Goal: Task Accomplishment & Management: Manage account settings

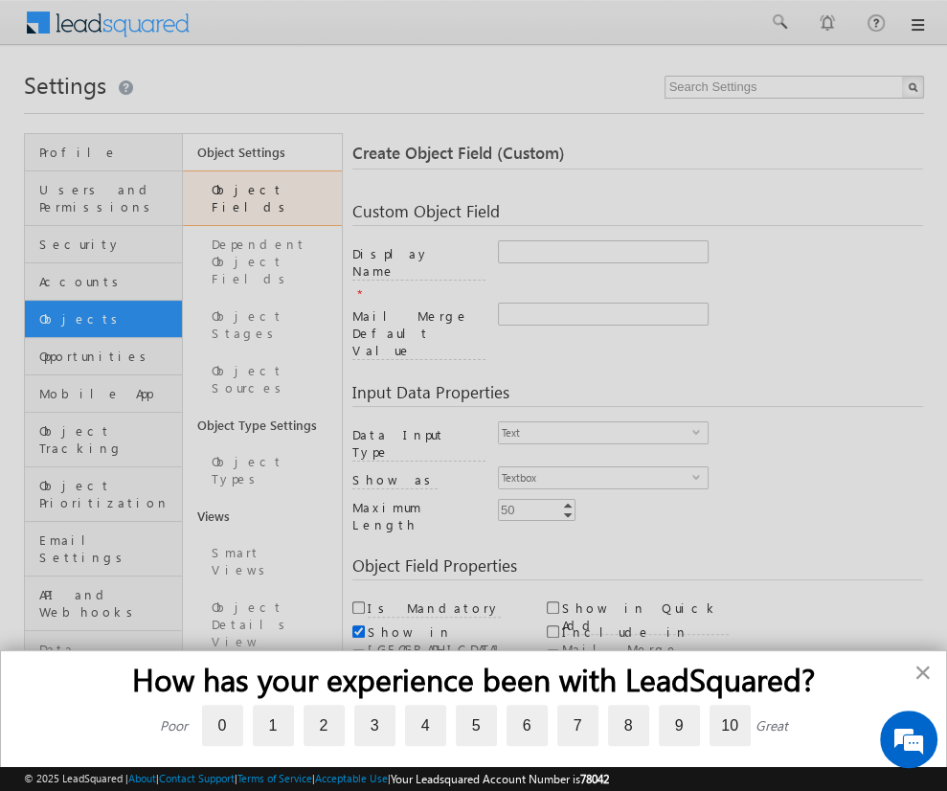
click at [927, 671] on button "×" at bounding box center [922, 672] width 18 height 31
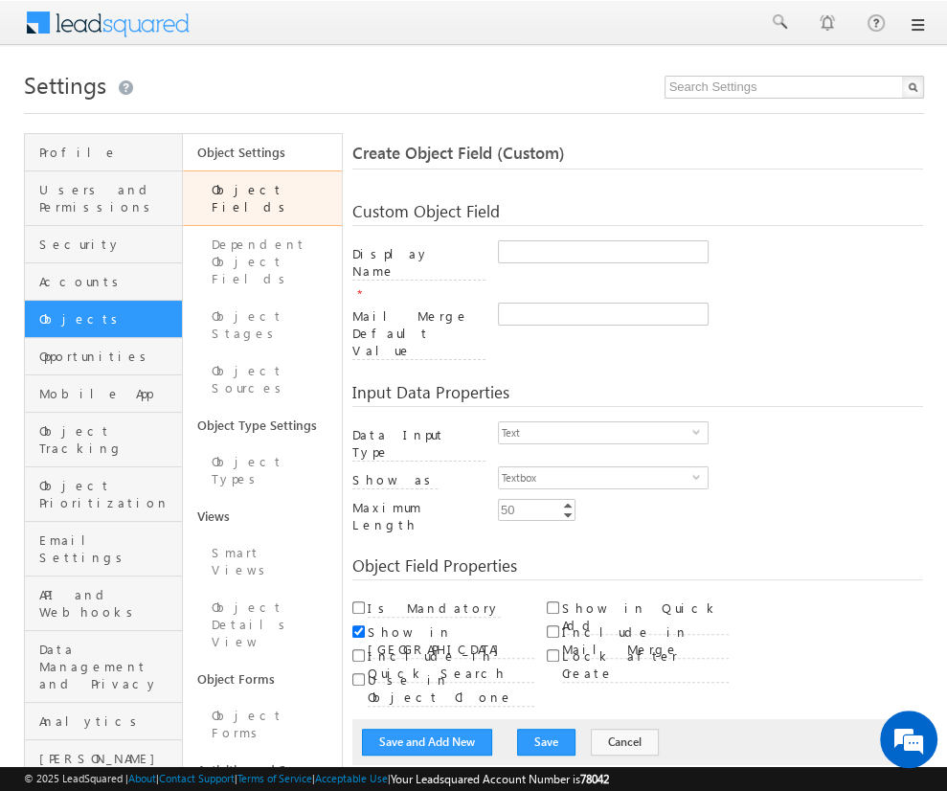
click at [481, 365] on div "Input Data Properties Data Input Type Text select 0 Number Type Integer select …" at bounding box center [637, 451] width 571 height 173
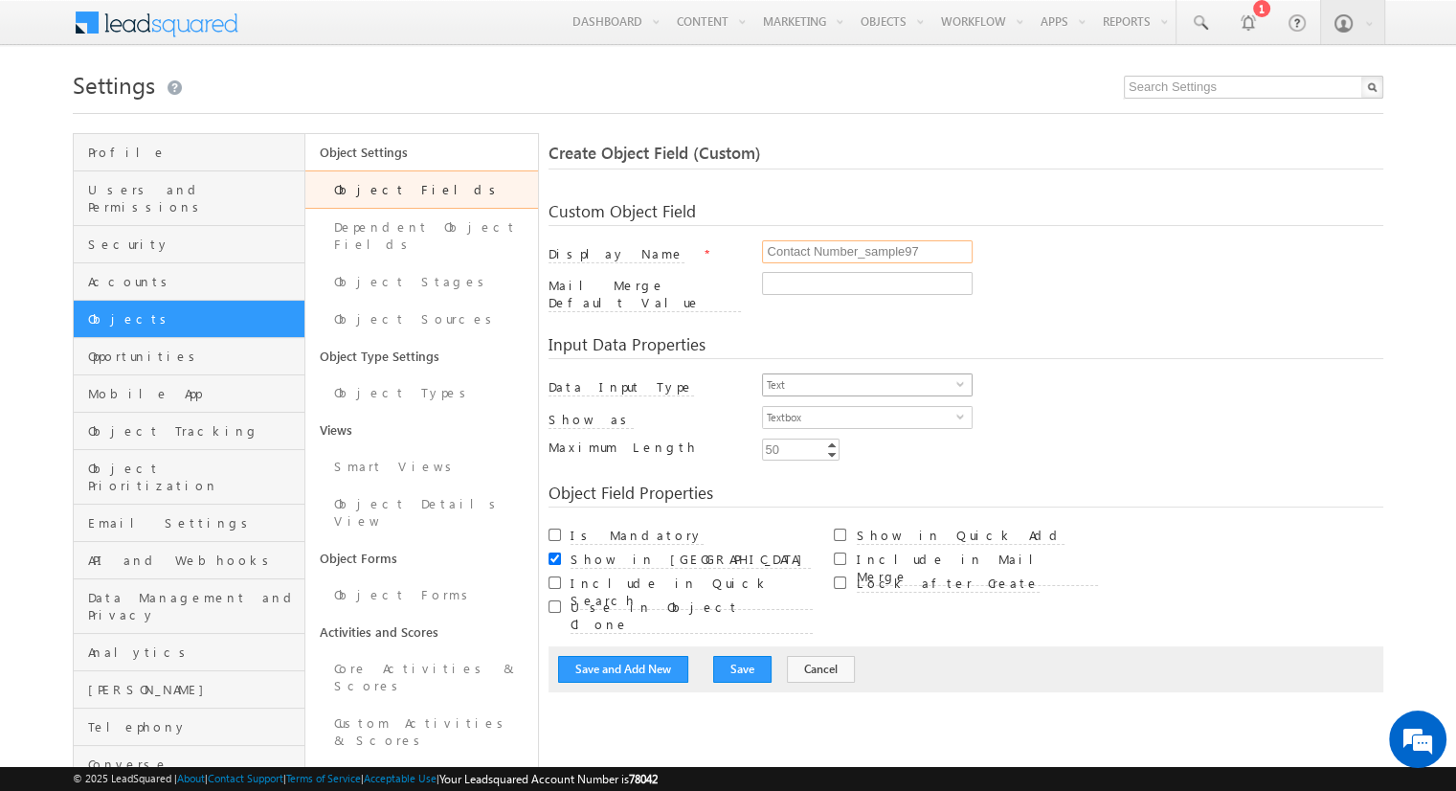
type input "Contact Number_sample97"
click at [860, 374] on span "Text" at bounding box center [859, 384] width 193 height 21
click at [860, 451] on li "Phone" at bounding box center [867, 451] width 209 height 19
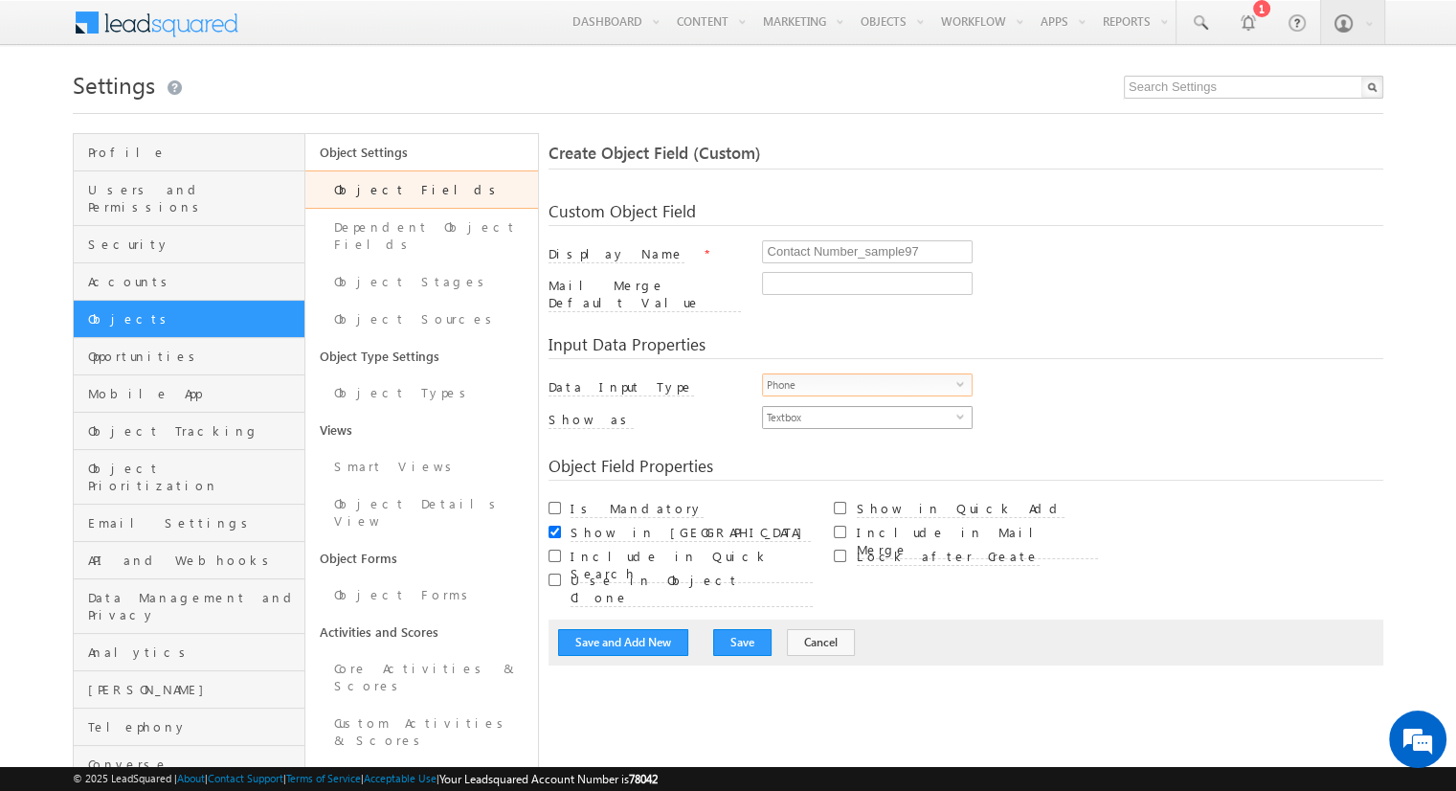
click at [860, 407] on span "Textbox" at bounding box center [859, 417] width 193 height 21
click at [867, 444] on li "Phone Control" at bounding box center [867, 445] width 209 height 19
checkbox input "true"
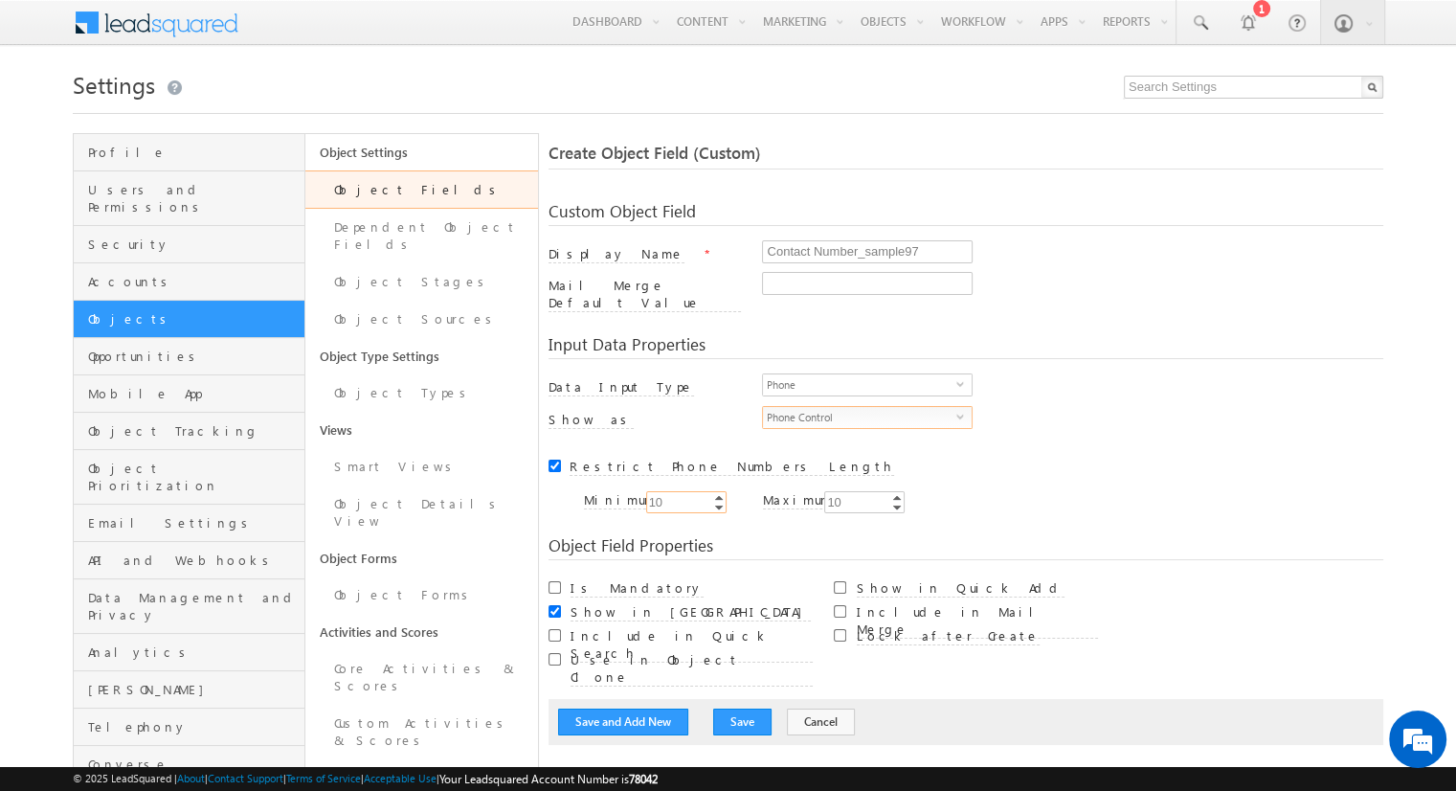
type input "10"
click at [623, 708] on button "Save and Add New" at bounding box center [623, 721] width 130 height 27
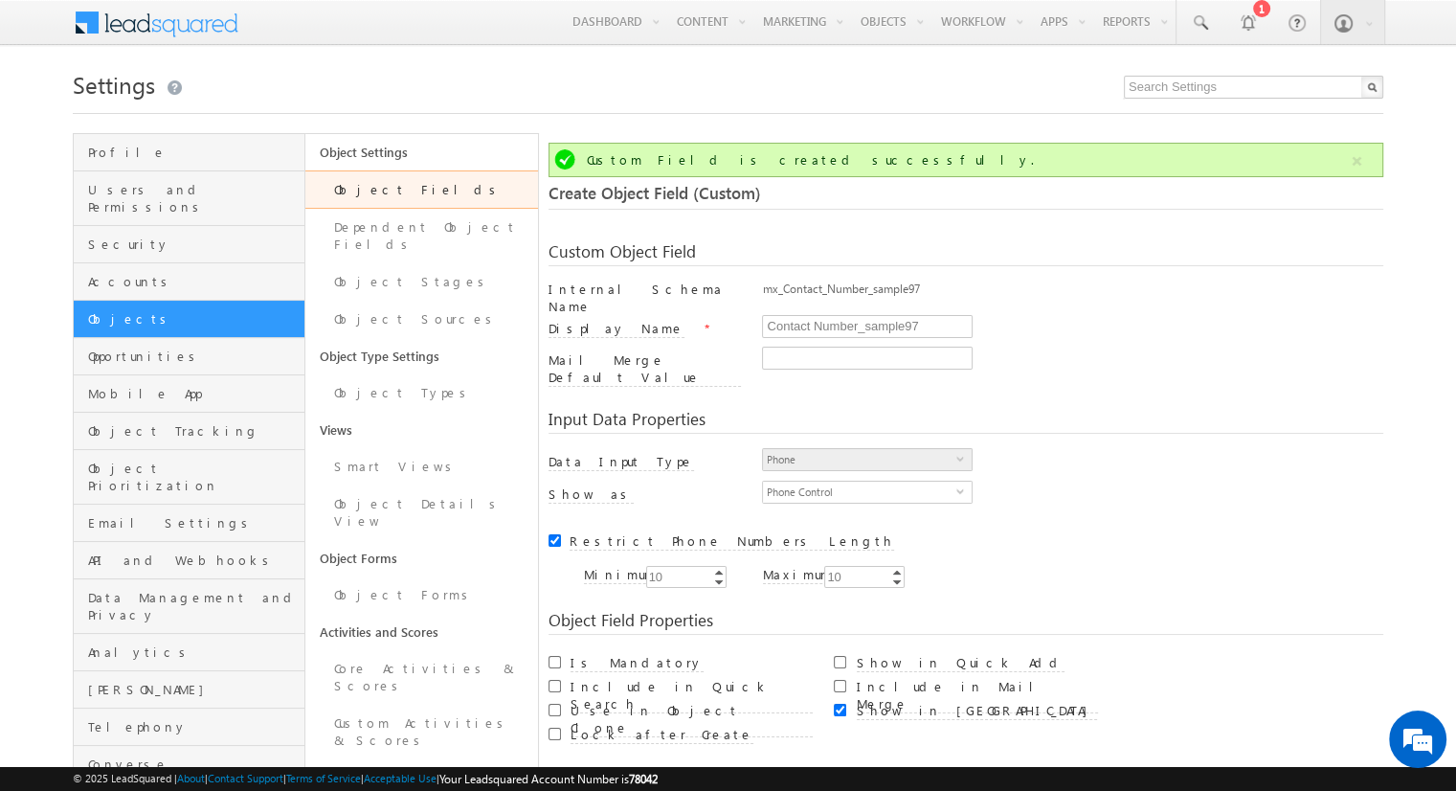
scroll to position [143, 0]
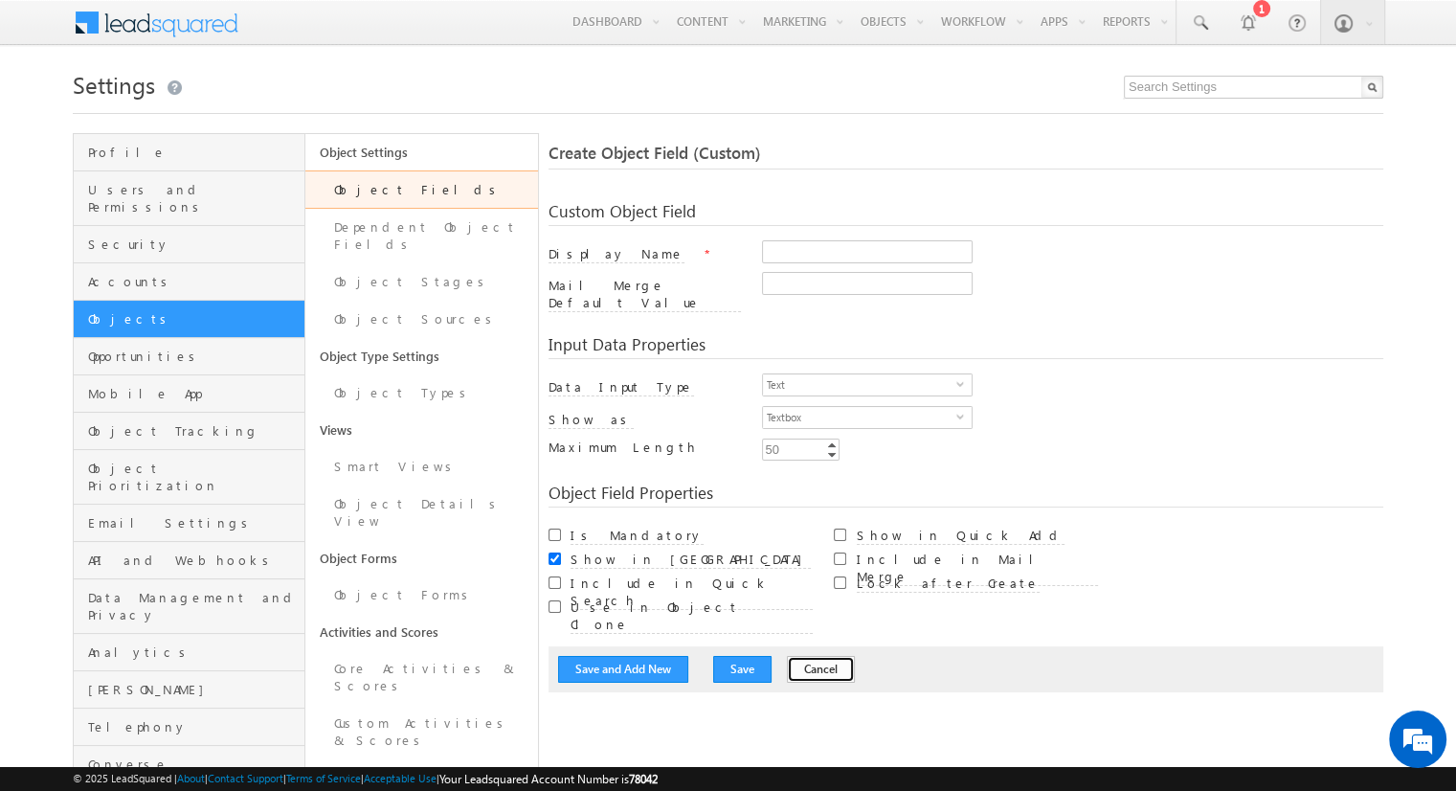
click at [798, 656] on button "Cancel" at bounding box center [821, 669] width 68 height 27
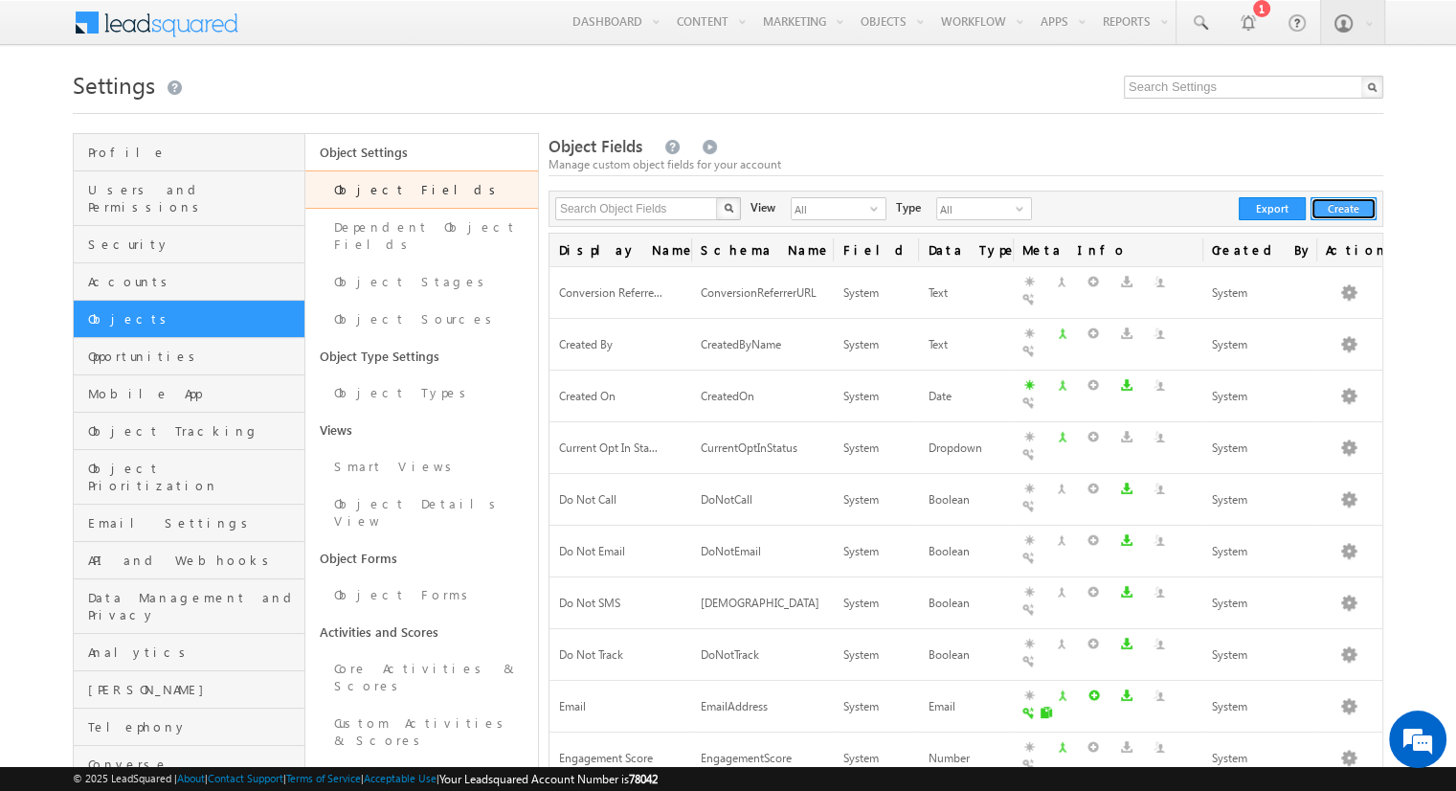
click at [1343, 209] on button "Create" at bounding box center [1343, 208] width 66 height 23
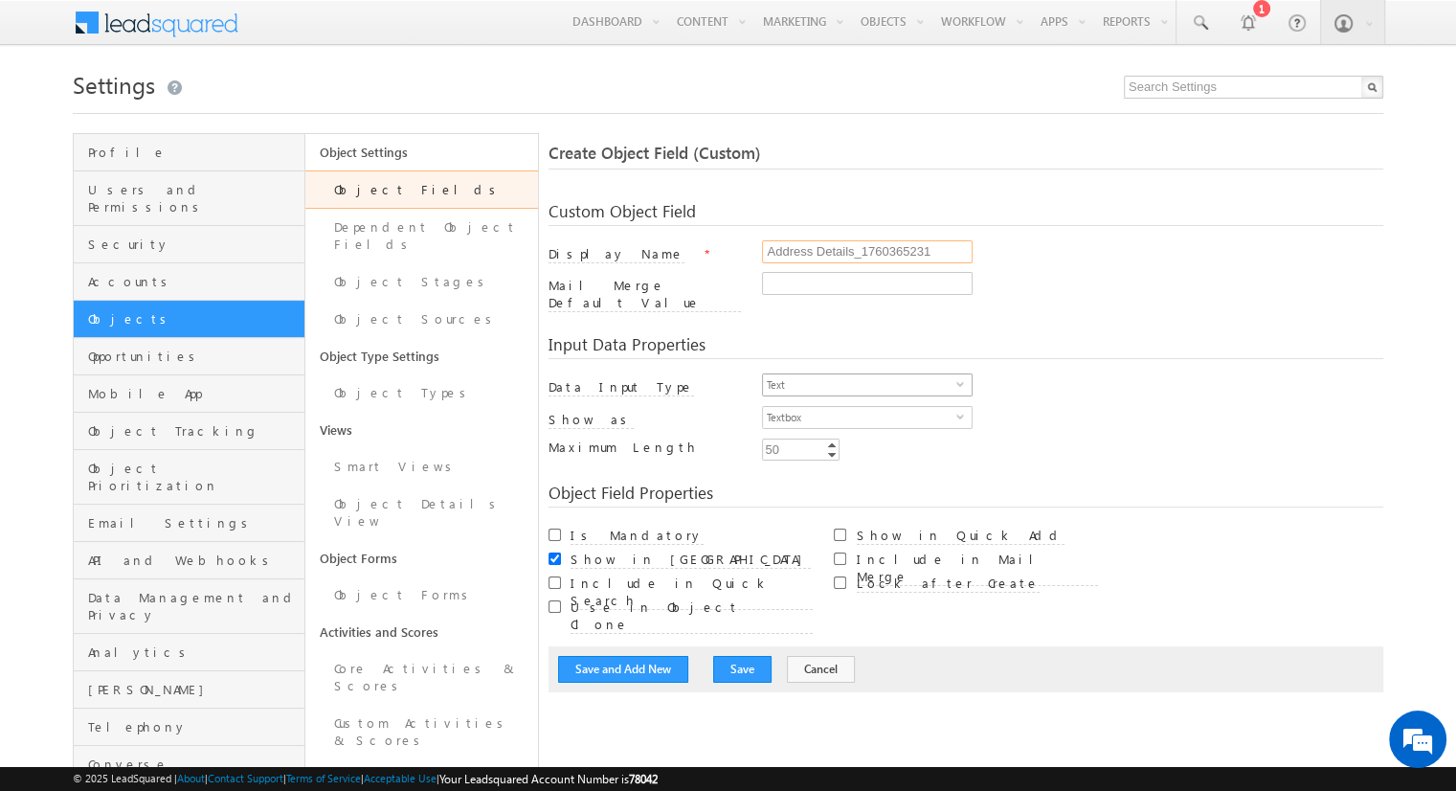
type input "Address Details_1760365231"
click at [860, 374] on span "Text" at bounding box center [859, 384] width 193 height 21
click at [860, 576] on li "Custom Field Set" at bounding box center [867, 585] width 209 height 19
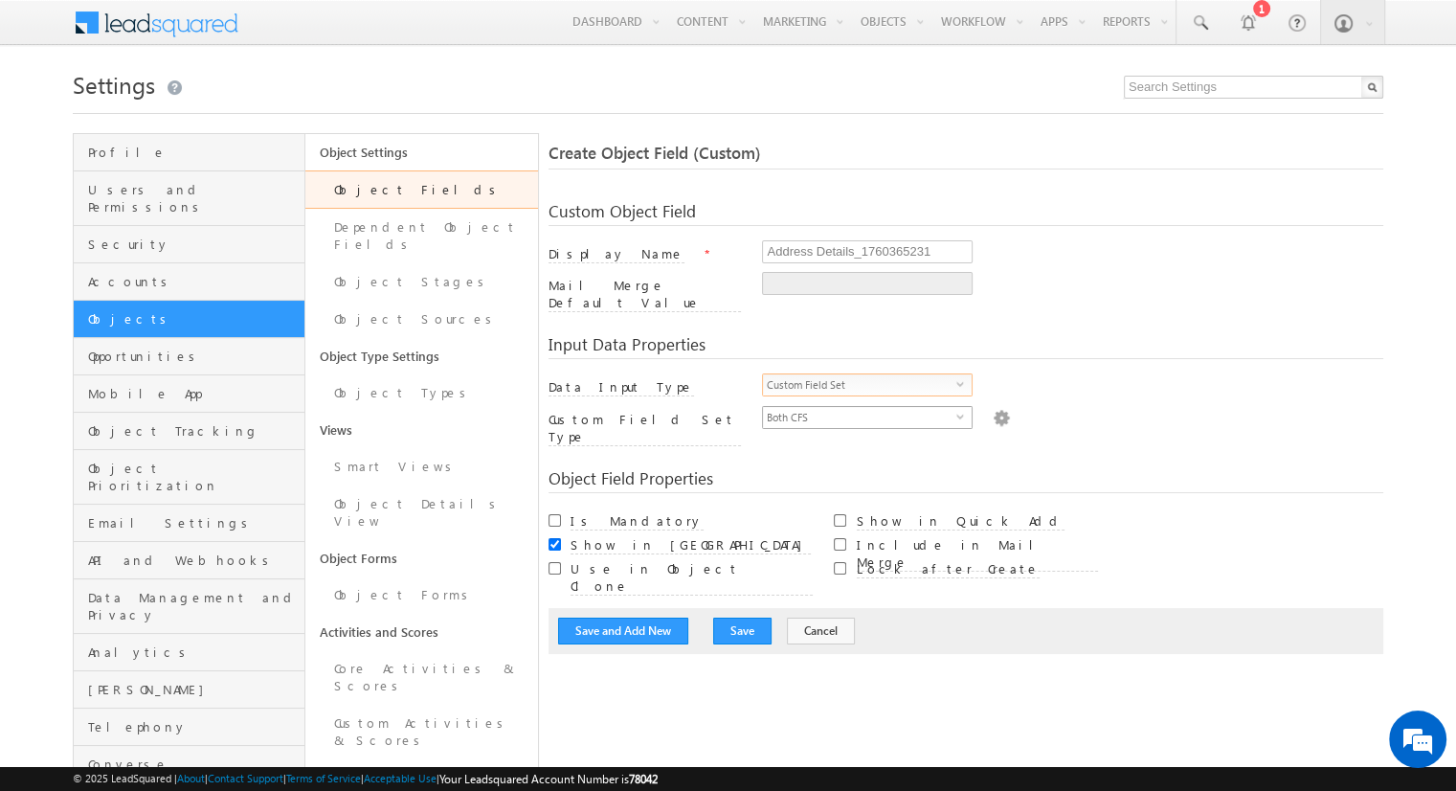
click at [860, 407] on span "Both CFS" at bounding box center [859, 417] width 193 height 21
click at [867, 444] on li "Documents" at bounding box center [867, 445] width 209 height 19
click at [993, 406] on img at bounding box center [1001, 416] width 17 height 21
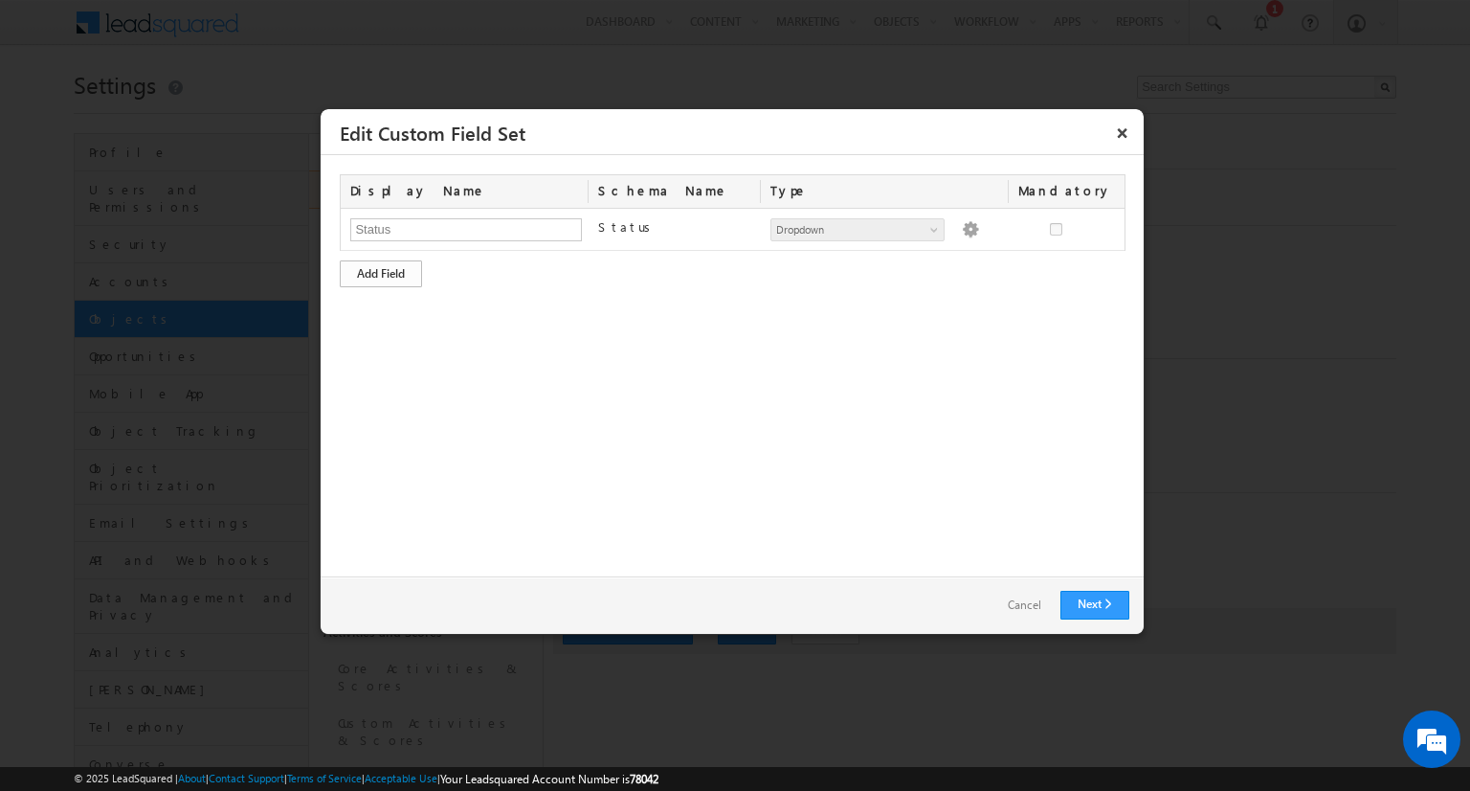
click at [381, 272] on div "Add Field" at bounding box center [381, 273] width 82 height 27
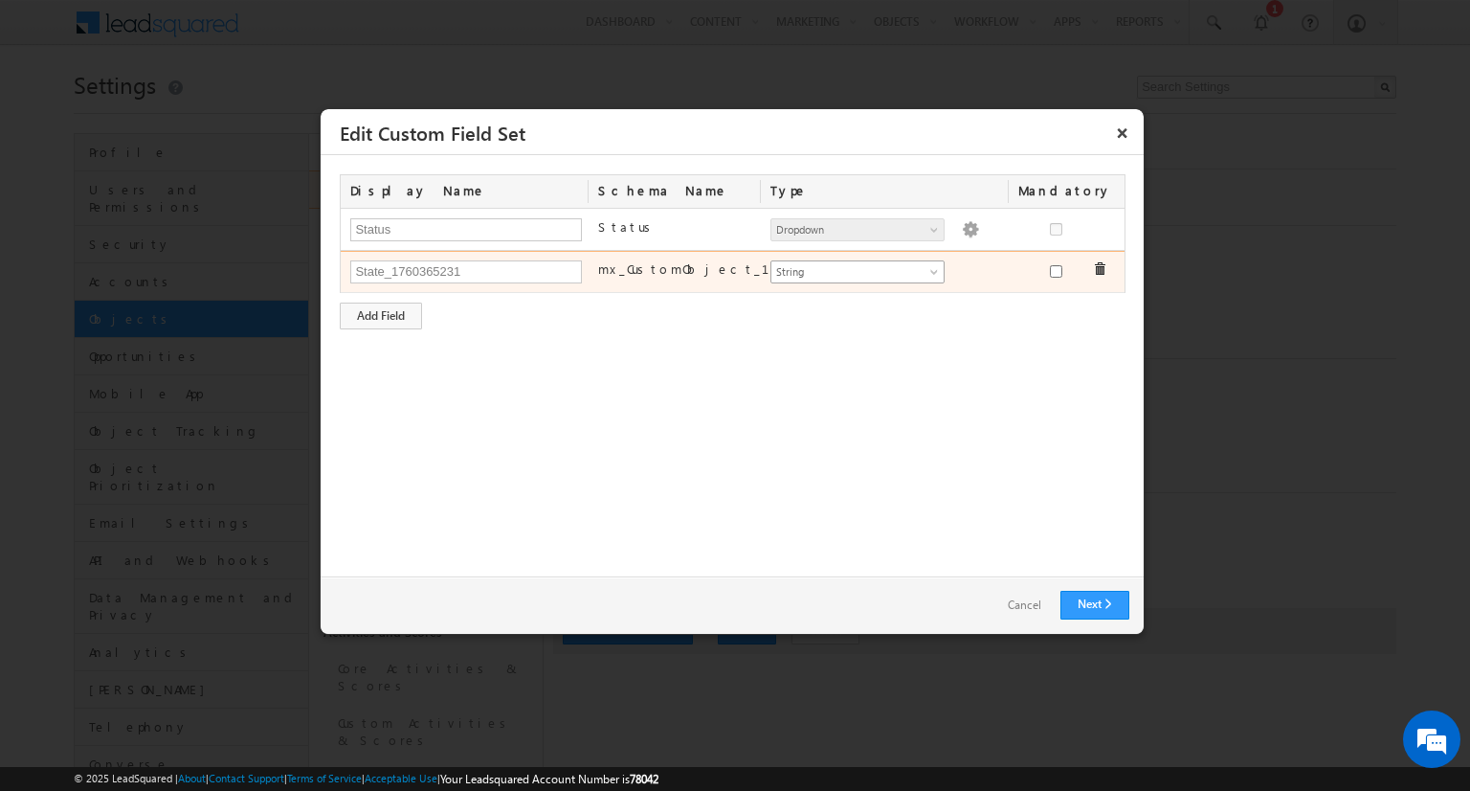
type input "State_1760365231"
click at [857, 270] on span "String" at bounding box center [850, 271] width 156 height 17
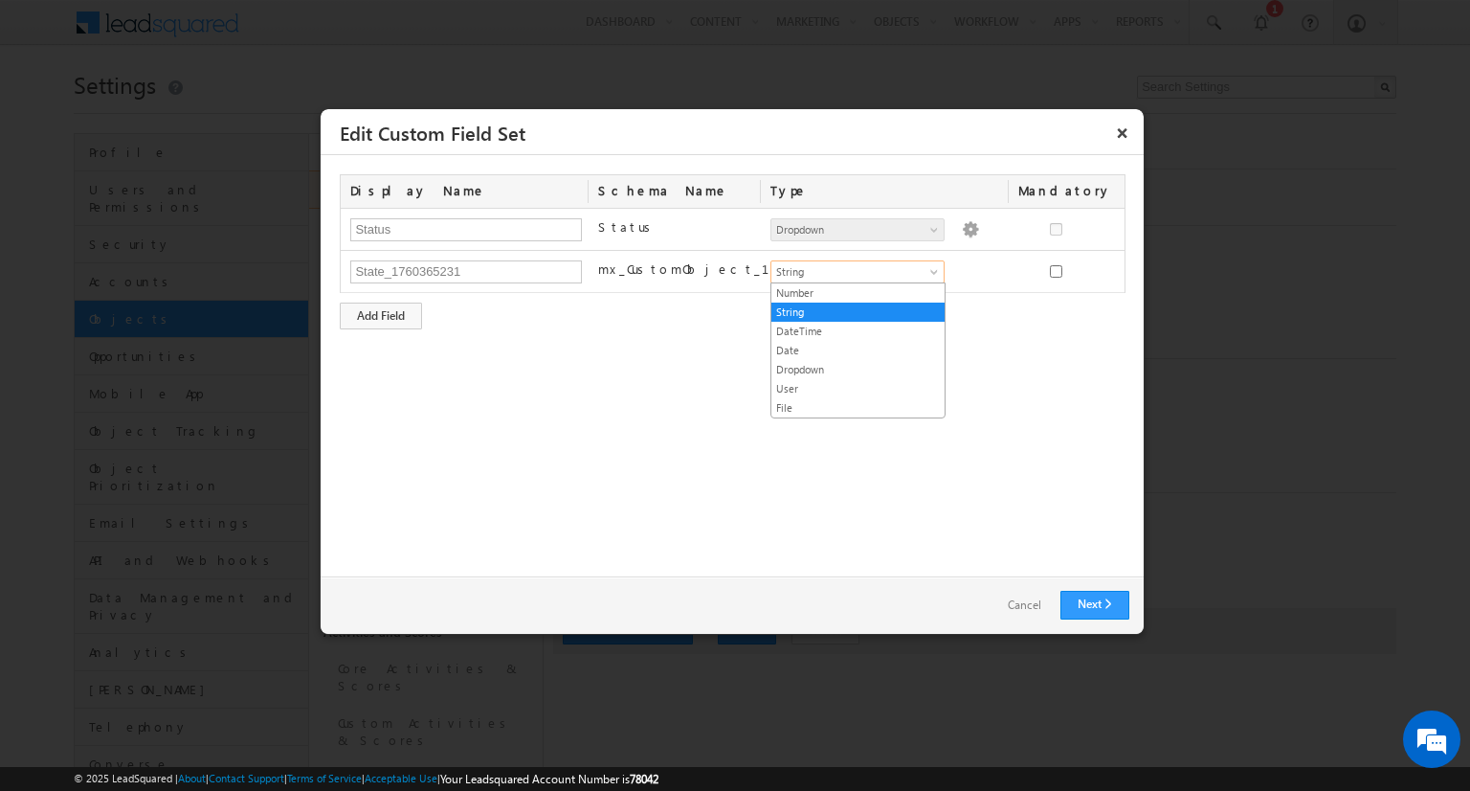
click at [858, 367] on link "Dropdown" at bounding box center [858, 369] width 173 height 17
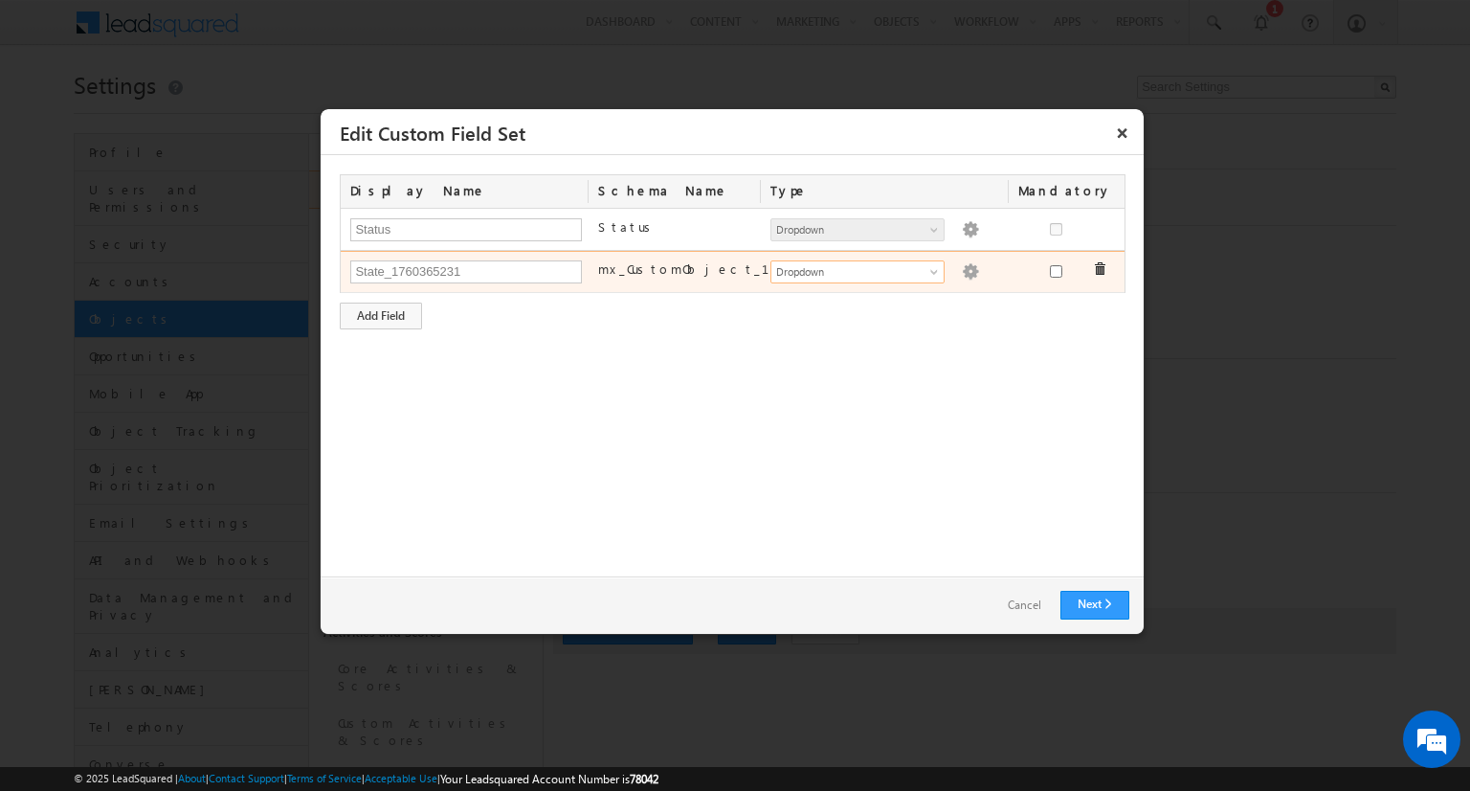
click at [962, 269] on img at bounding box center [970, 271] width 17 height 17
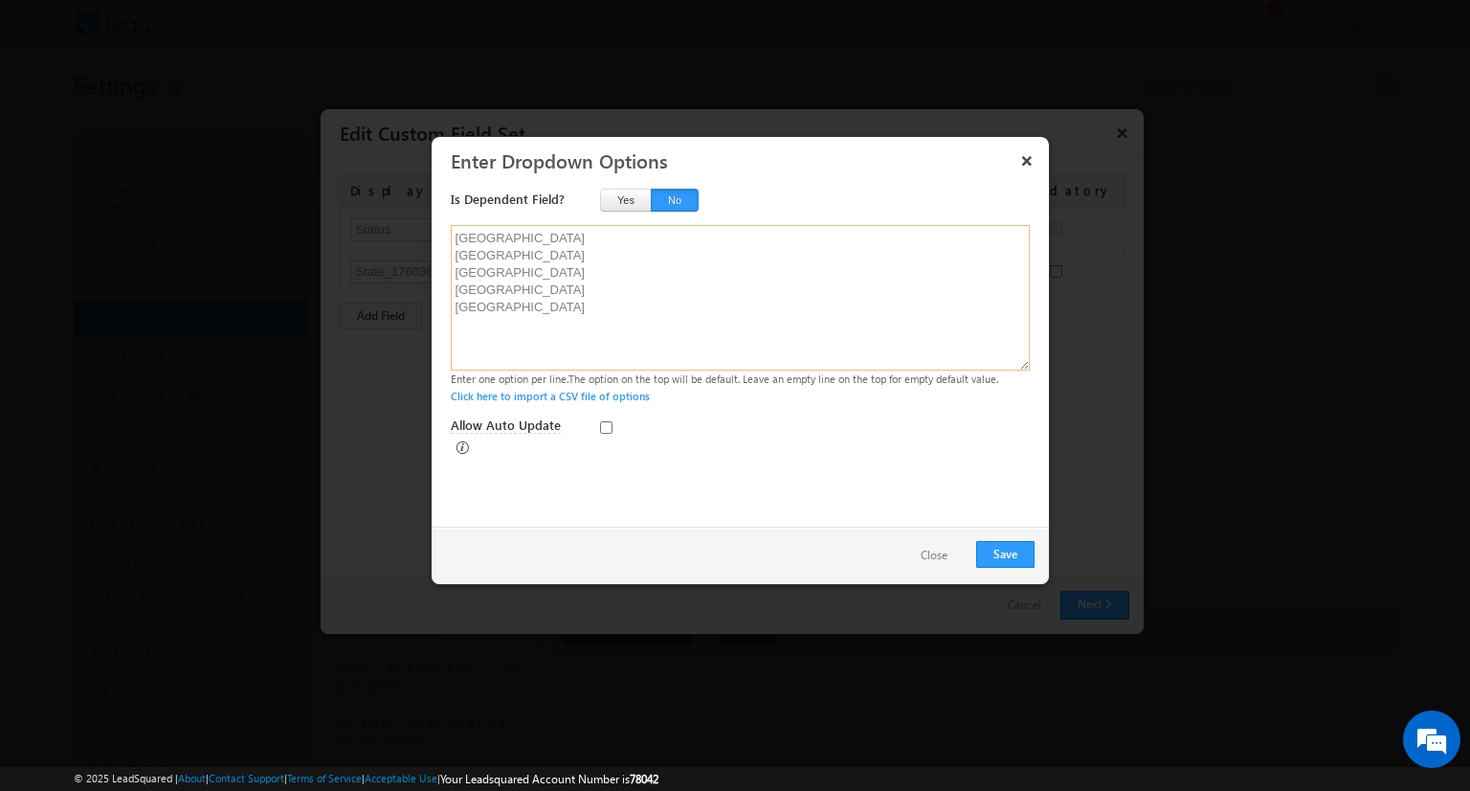
type textarea "Maharashtra Karnataka Tamil Nadu Delhi Gujarat"
click at [674, 199] on button "No" at bounding box center [675, 200] width 48 height 23
click at [1005, 553] on button "Save" at bounding box center [1005, 554] width 58 height 27
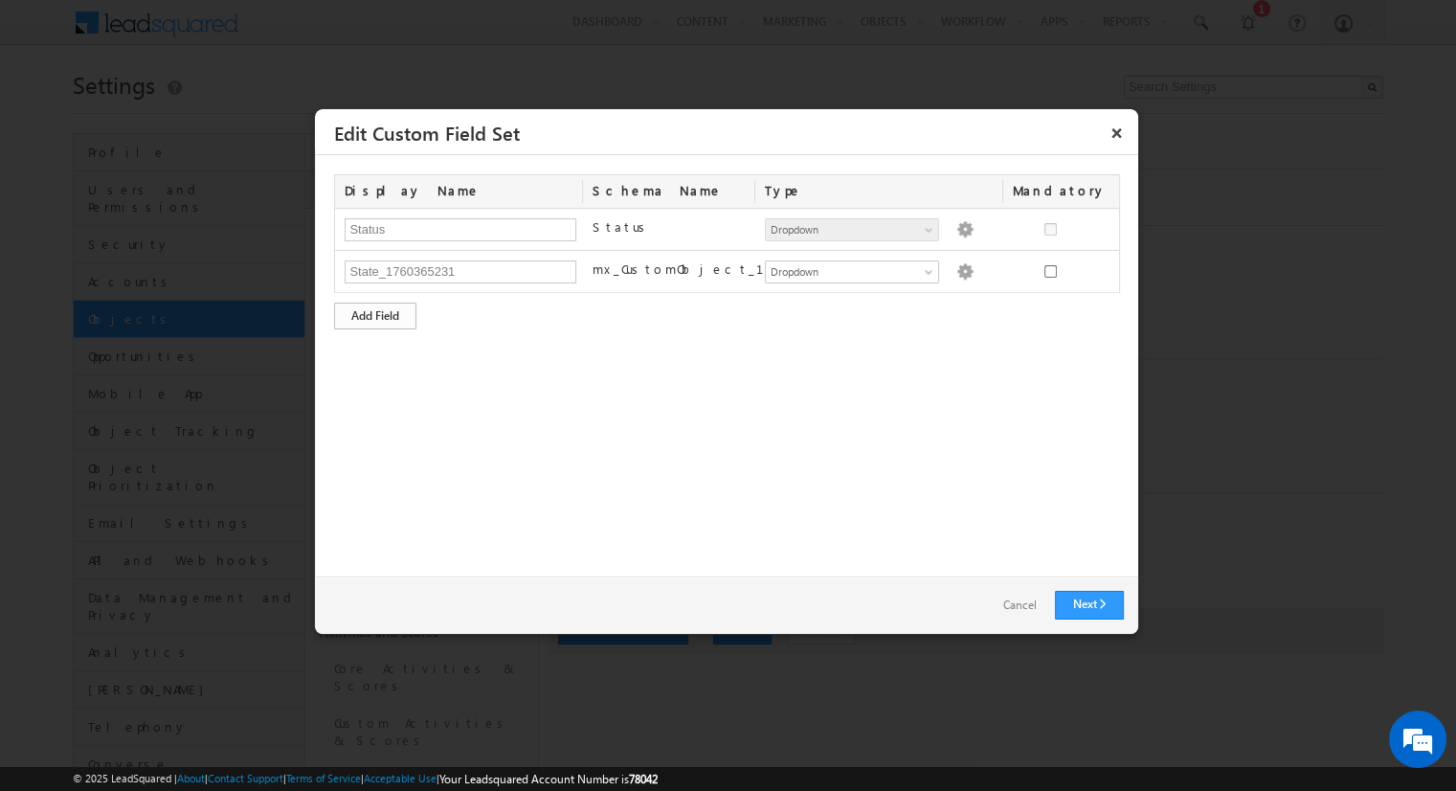
click at [375, 314] on div "Add Field" at bounding box center [375, 315] width 82 height 27
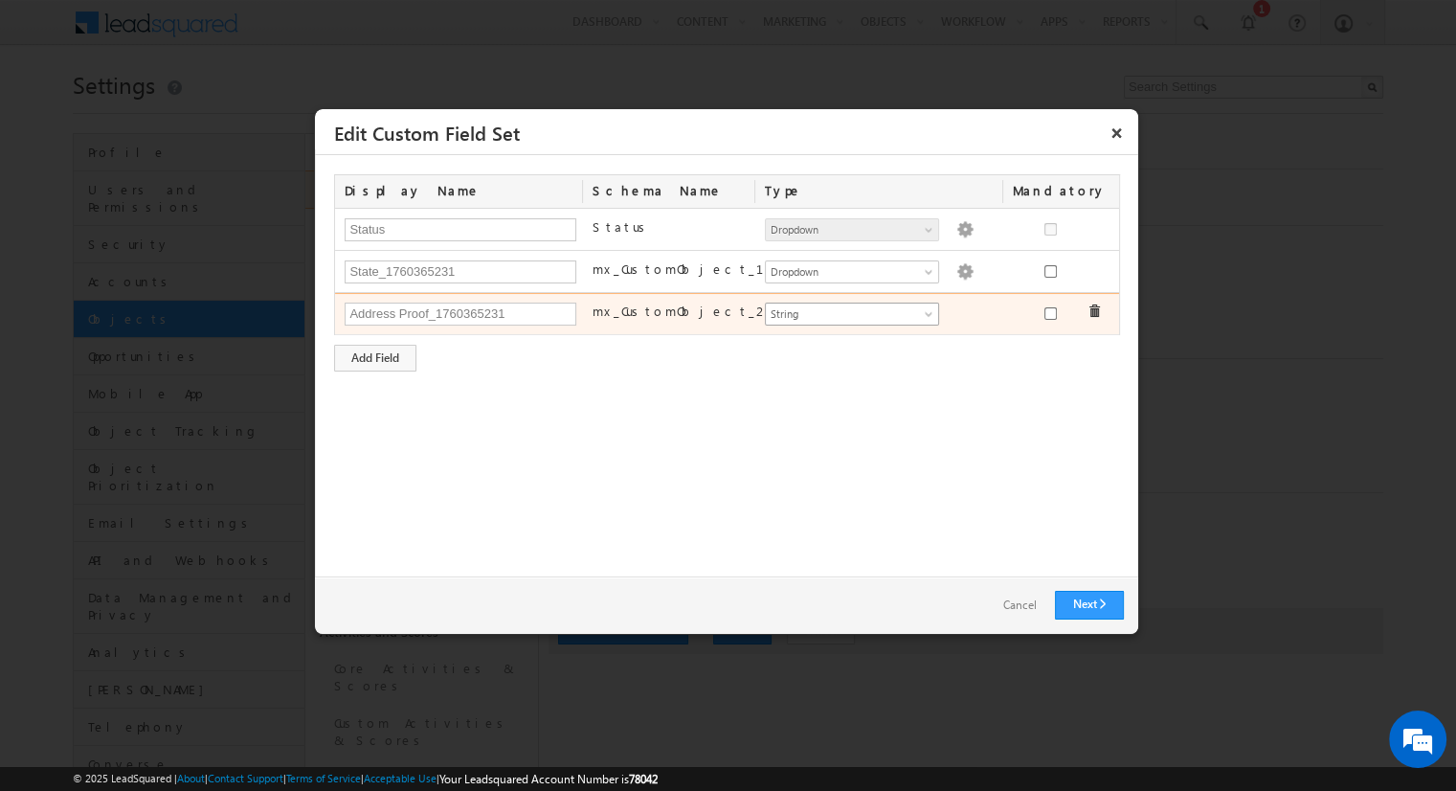
type input "Address Proof_1760365231"
click at [851, 312] on span "String" at bounding box center [844, 313] width 156 height 17
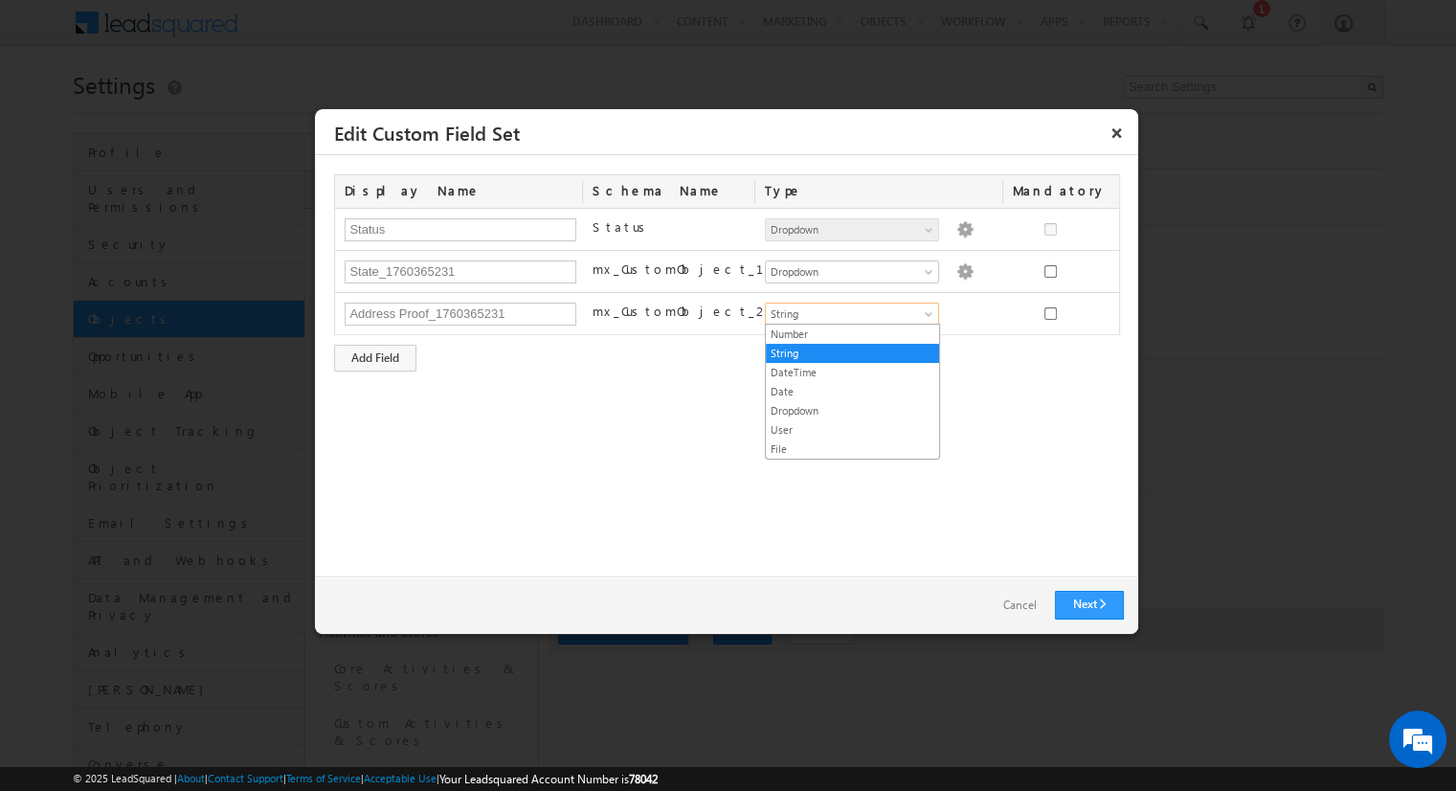
click at [852, 446] on link "File" at bounding box center [852, 448] width 173 height 17
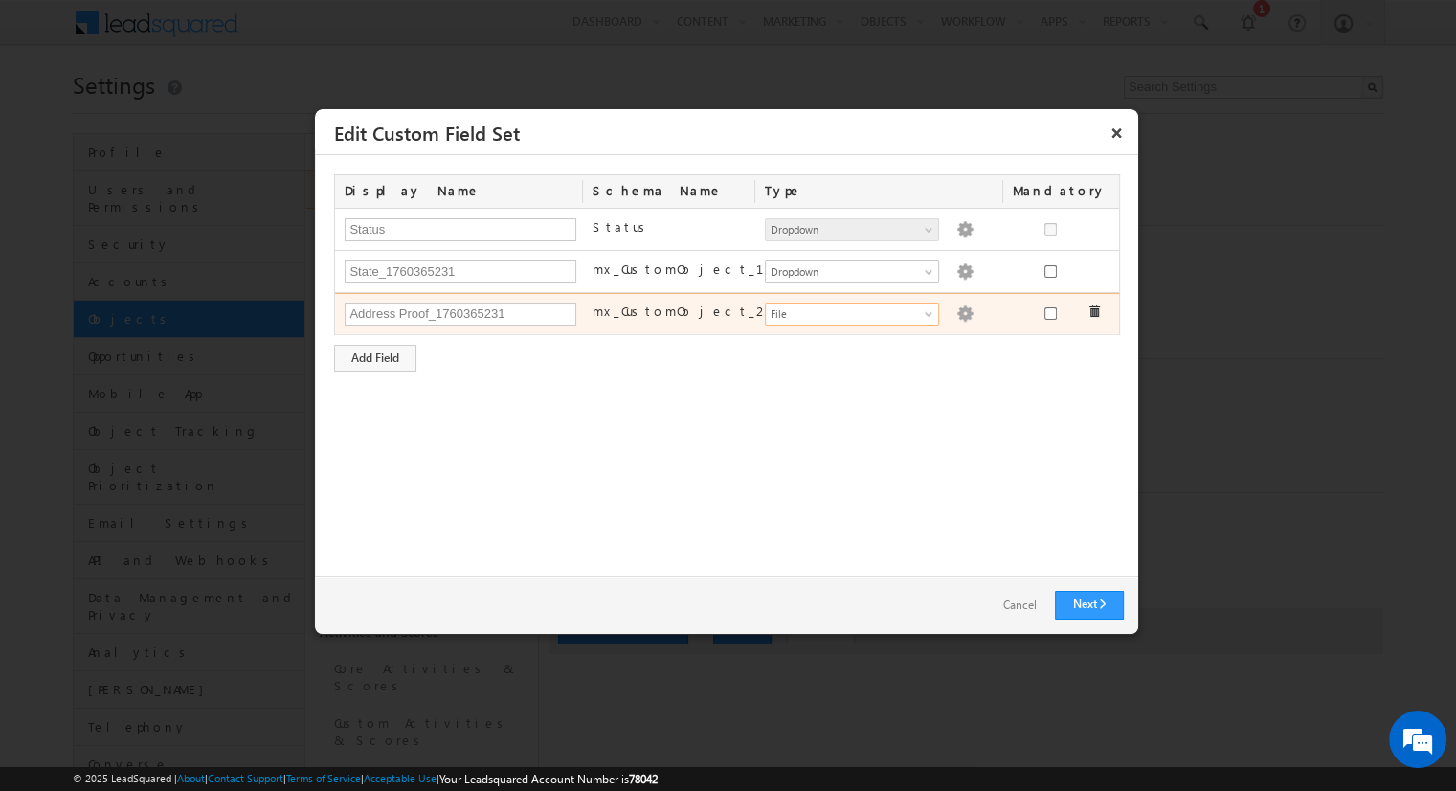
click at [956, 311] on img at bounding box center [964, 313] width 17 height 17
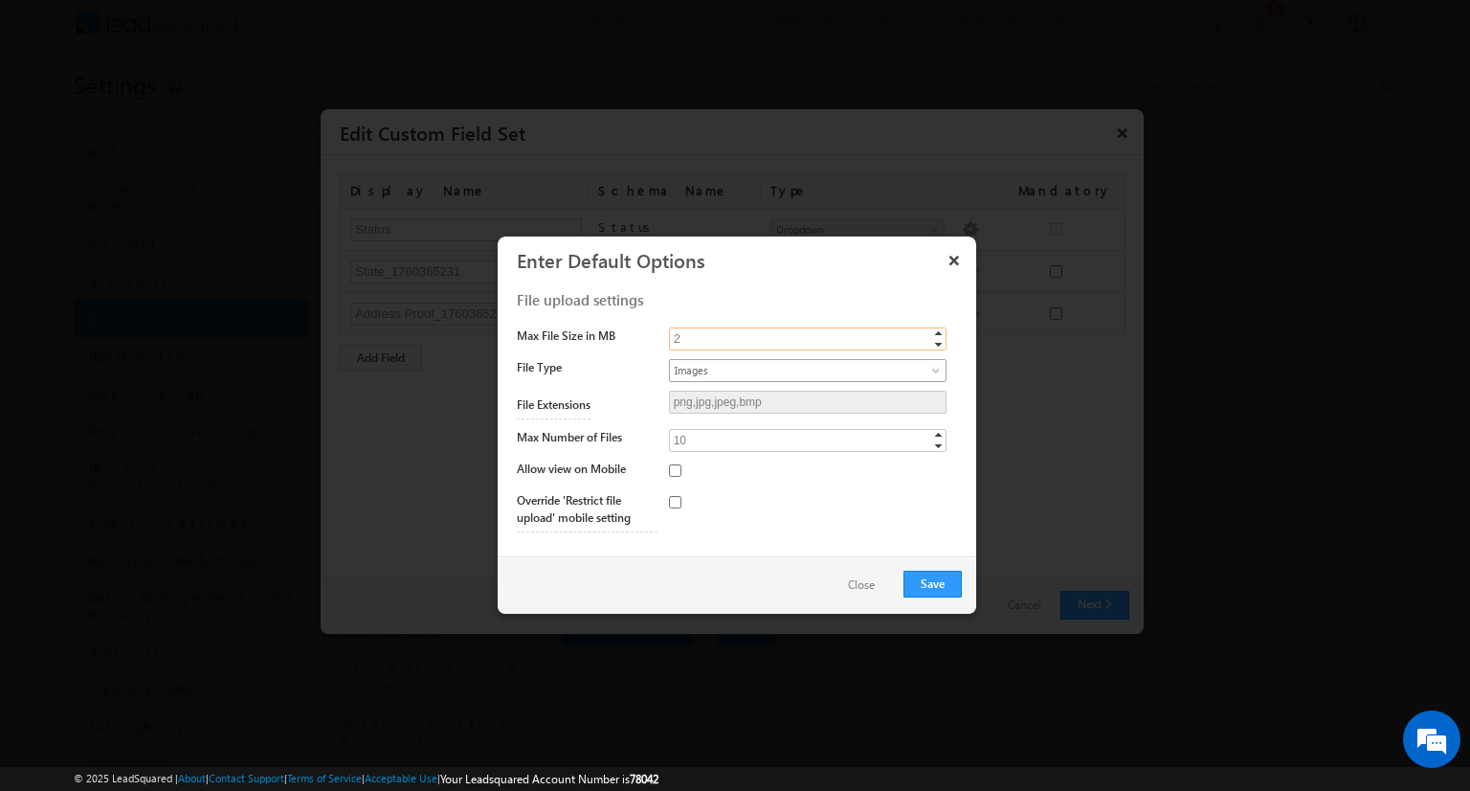
type input "2"
click at [807, 369] on span "Images" at bounding box center [792, 370] width 244 height 17
click at [807, 428] on link "PDF" at bounding box center [807, 429] width 277 height 17
type input "pdf"
type input "5"
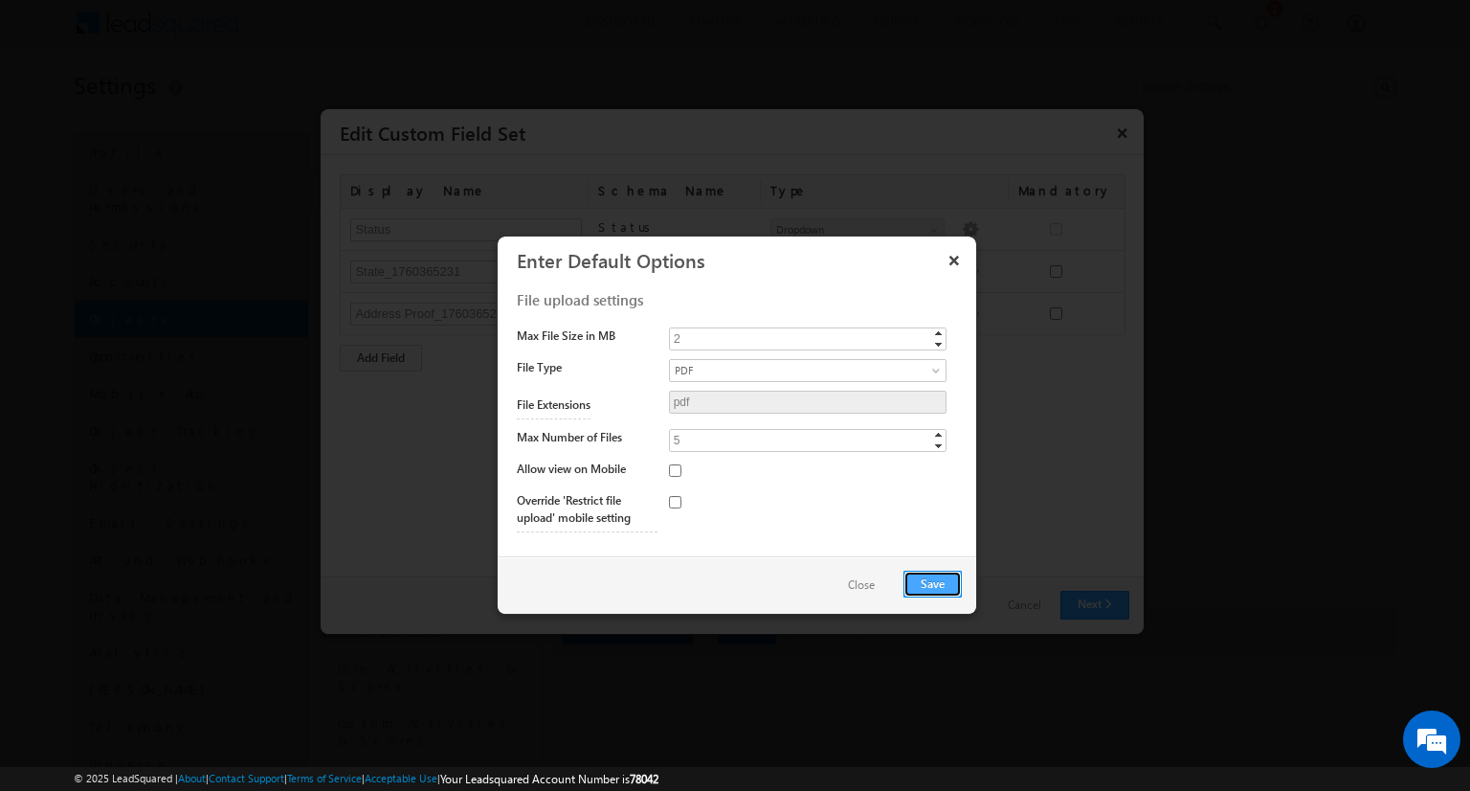
click at [932, 582] on button "Save" at bounding box center [933, 584] width 58 height 27
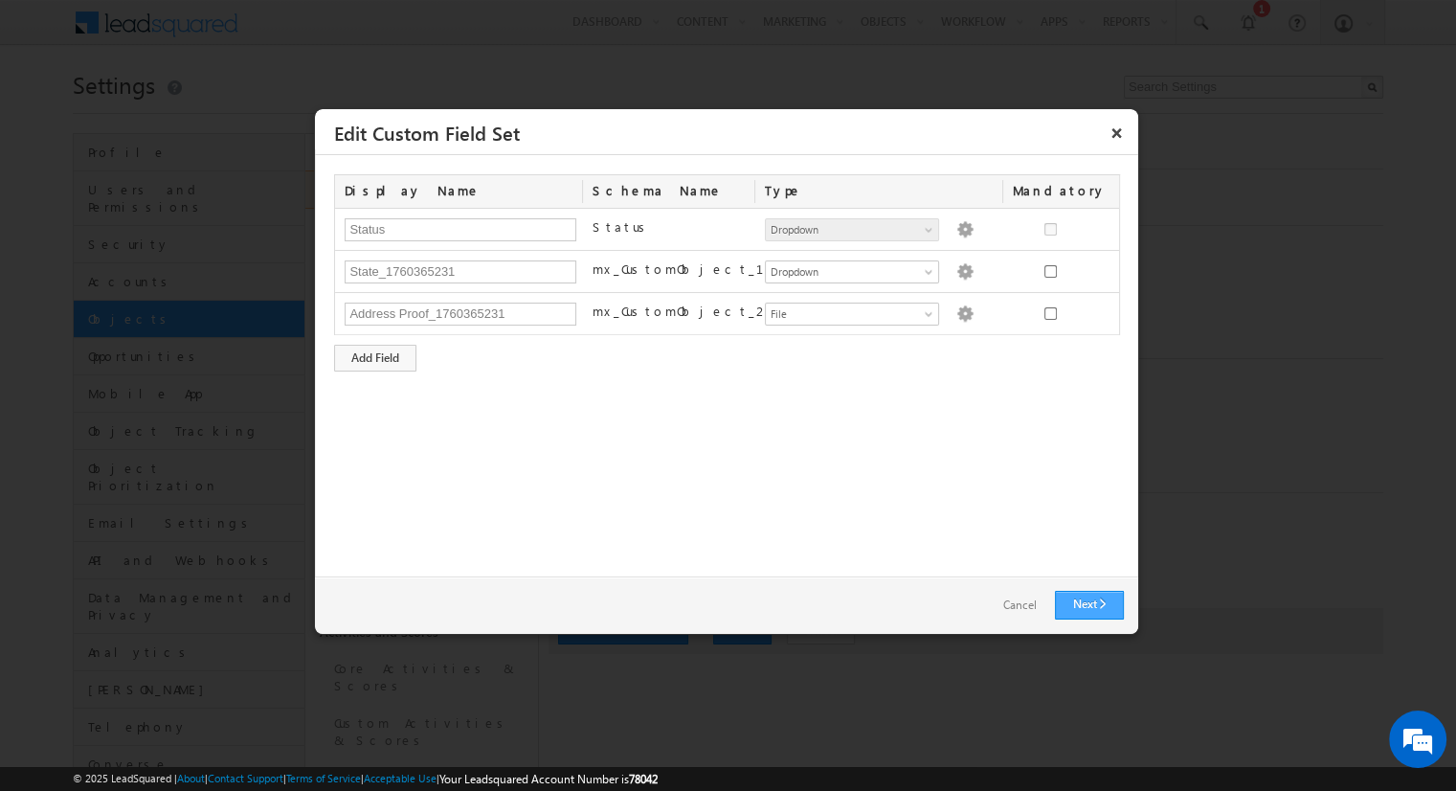
click at [1088, 604] on link "Next" at bounding box center [1089, 605] width 69 height 29
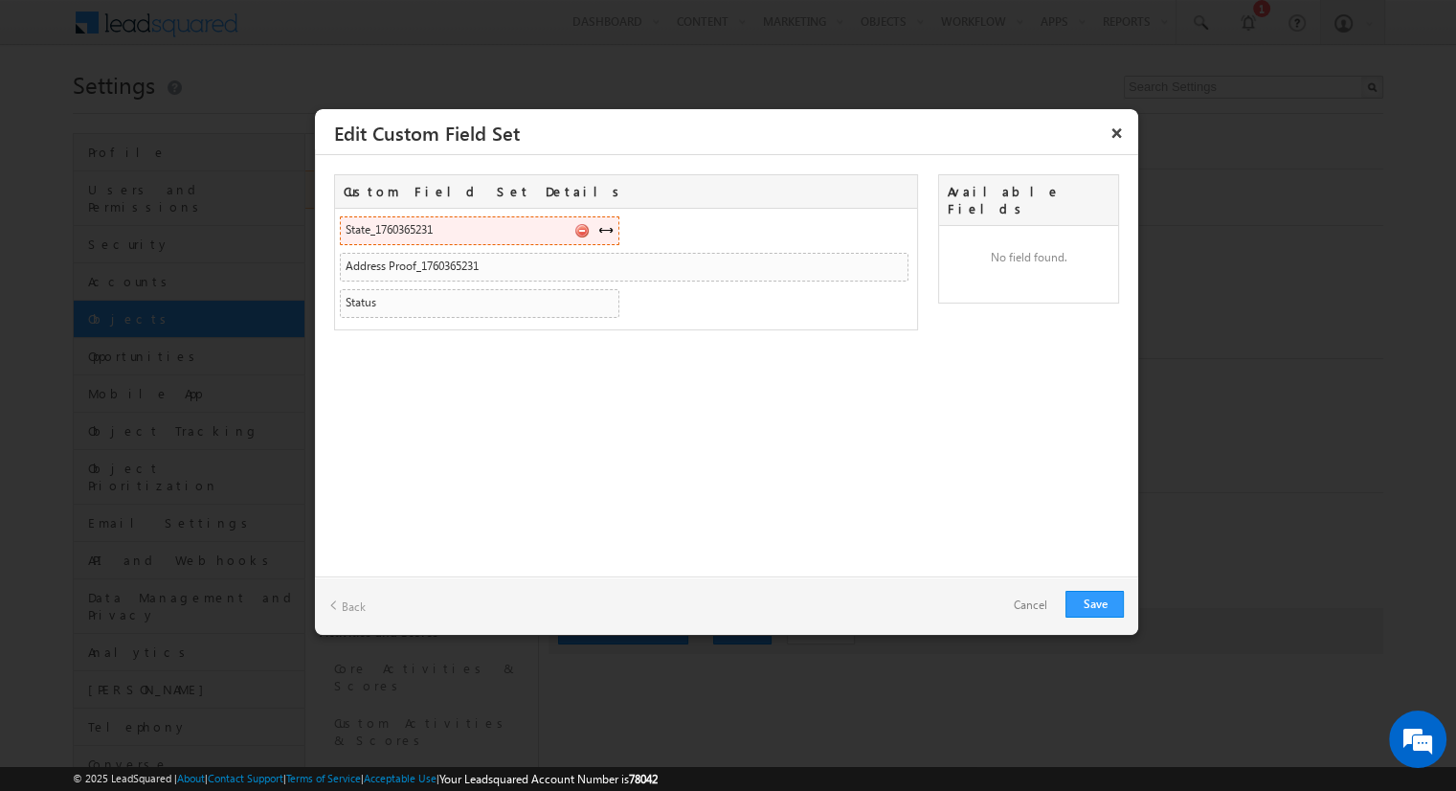
click at [605, 229] on span at bounding box center [605, 229] width 15 height 15
click at [1094, 603] on link "Save" at bounding box center [1094, 604] width 58 height 27
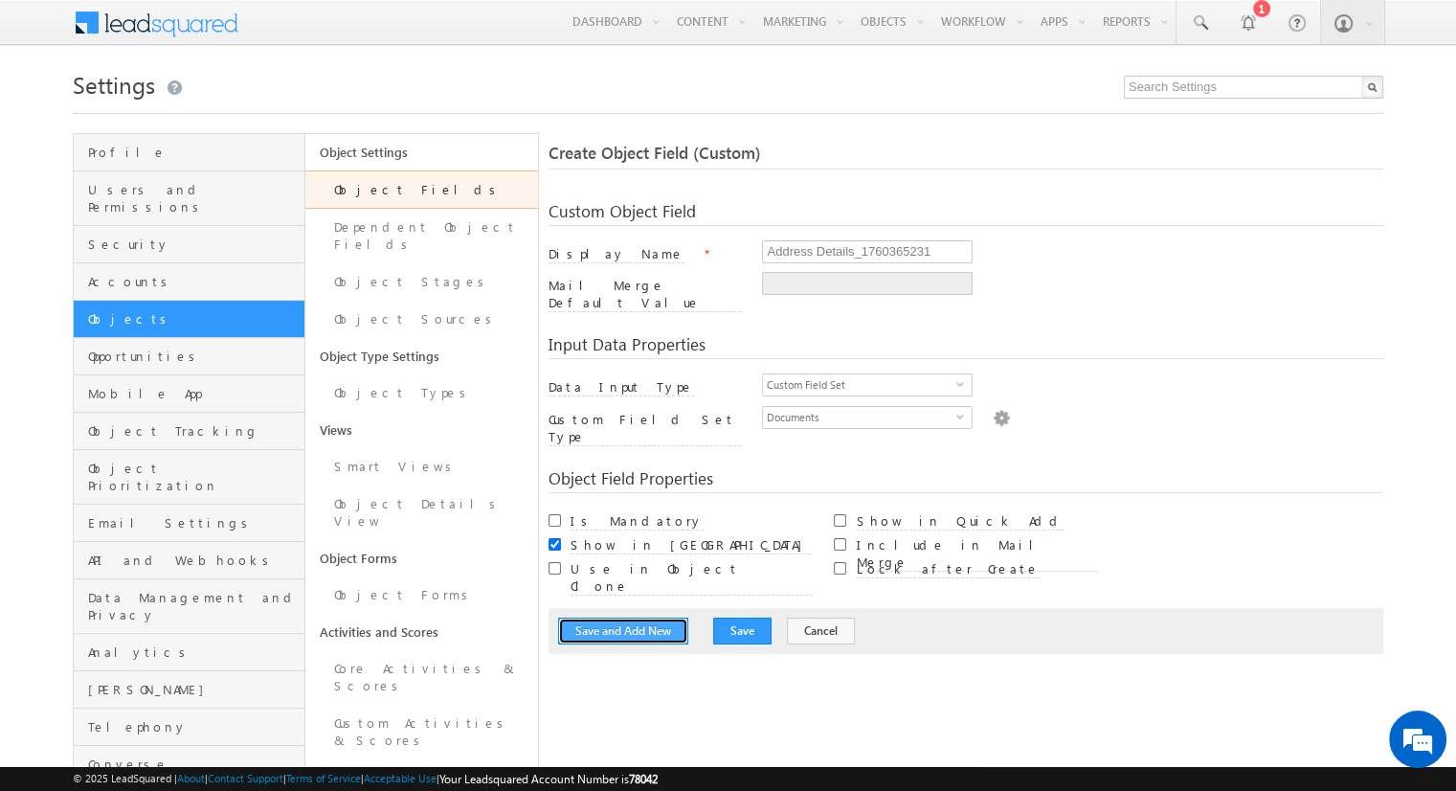
click at [623, 617] on button "Save and Add New" at bounding box center [623, 630] width 130 height 27
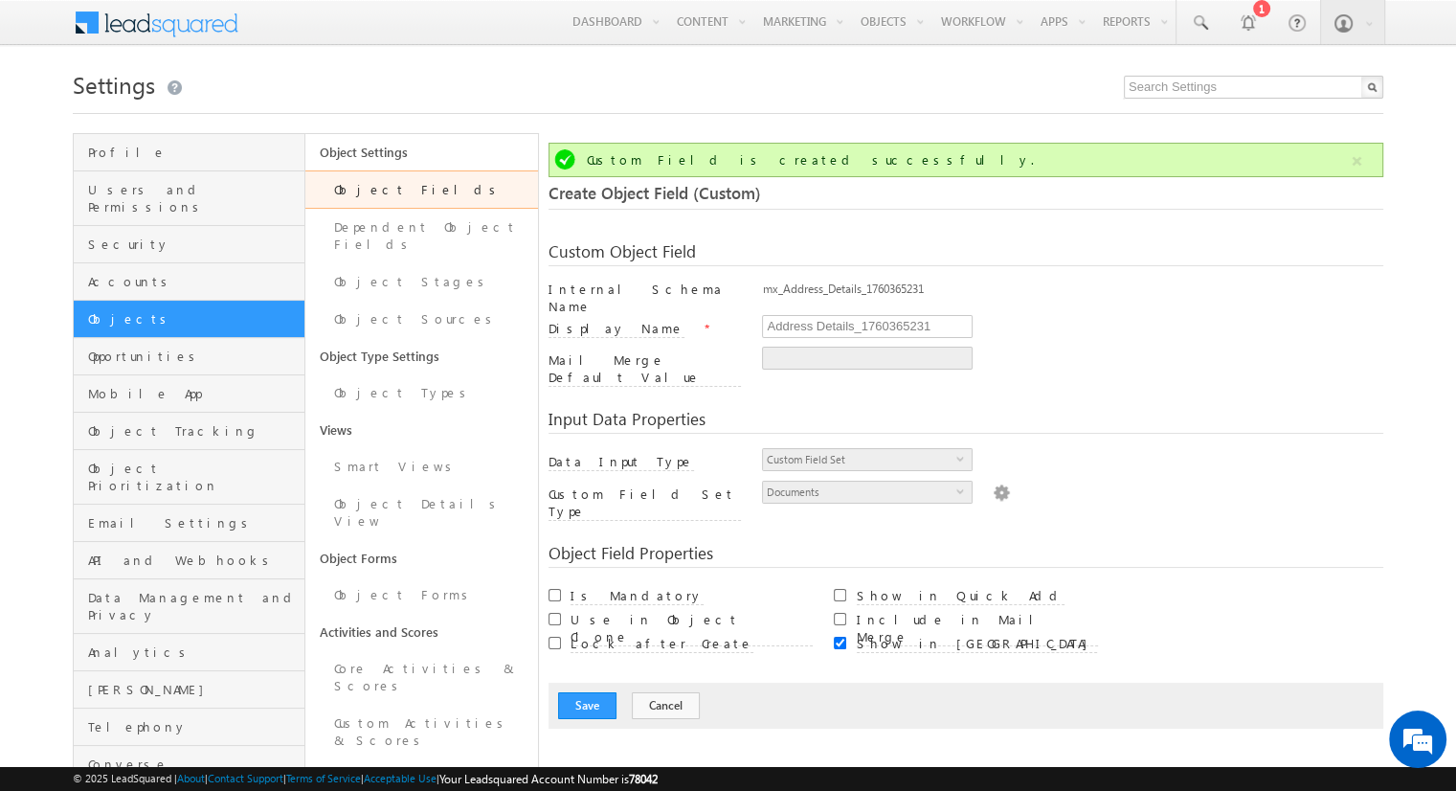
scroll to position [143, 0]
